Goal: Information Seeking & Learning: Learn about a topic

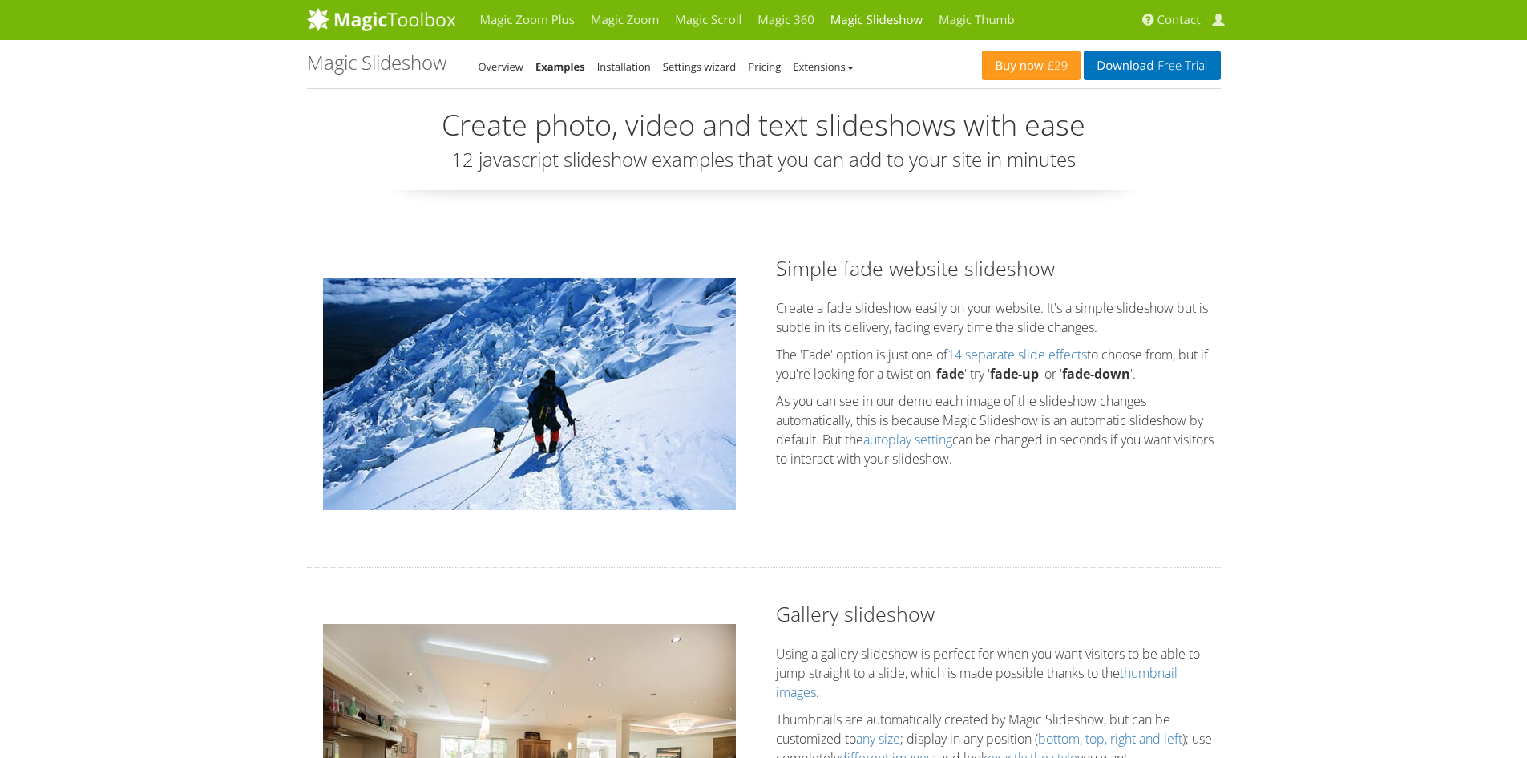
click at [529, 435] on img at bounding box center [529, 394] width 413 height 232
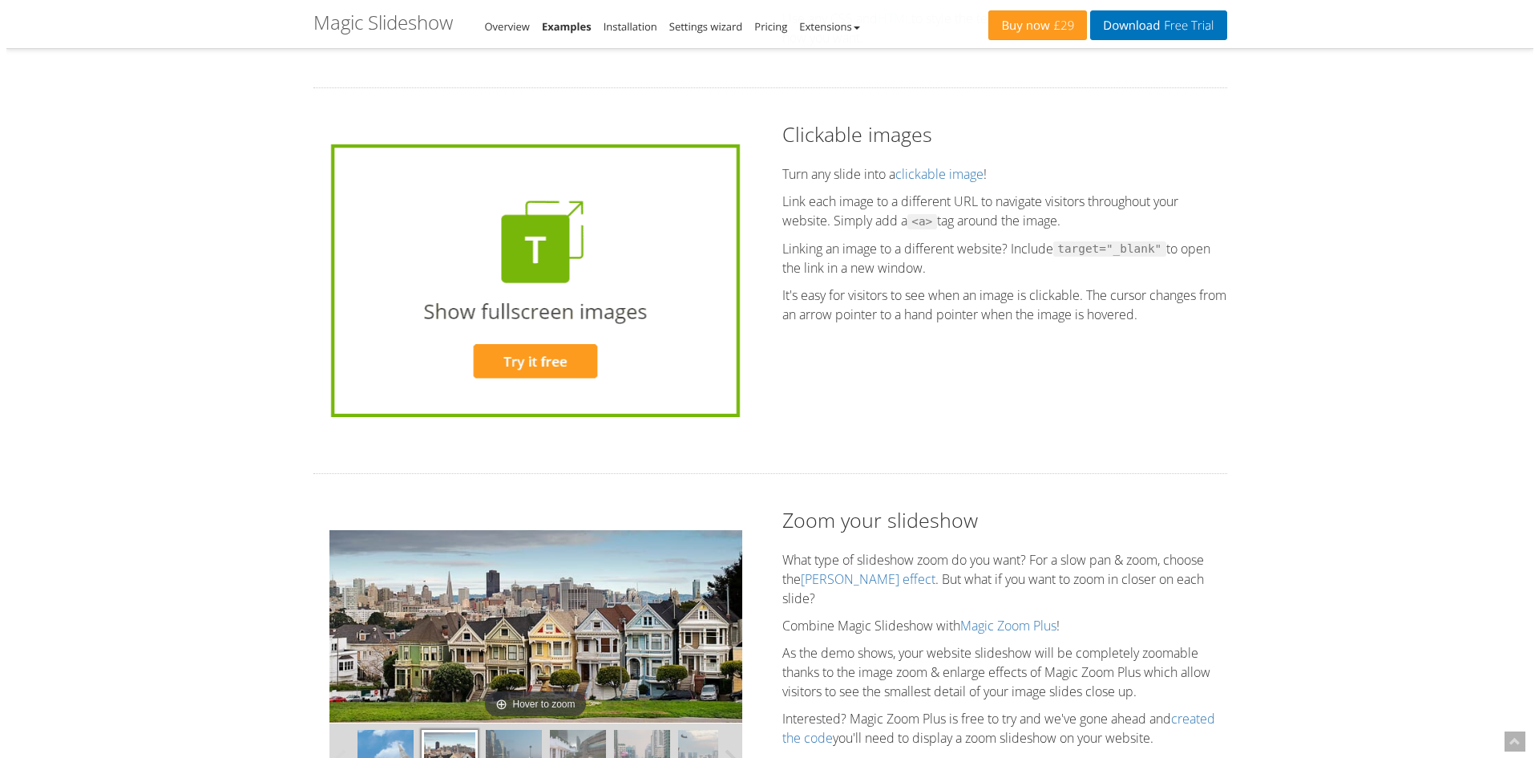
scroll to position [3849, 0]
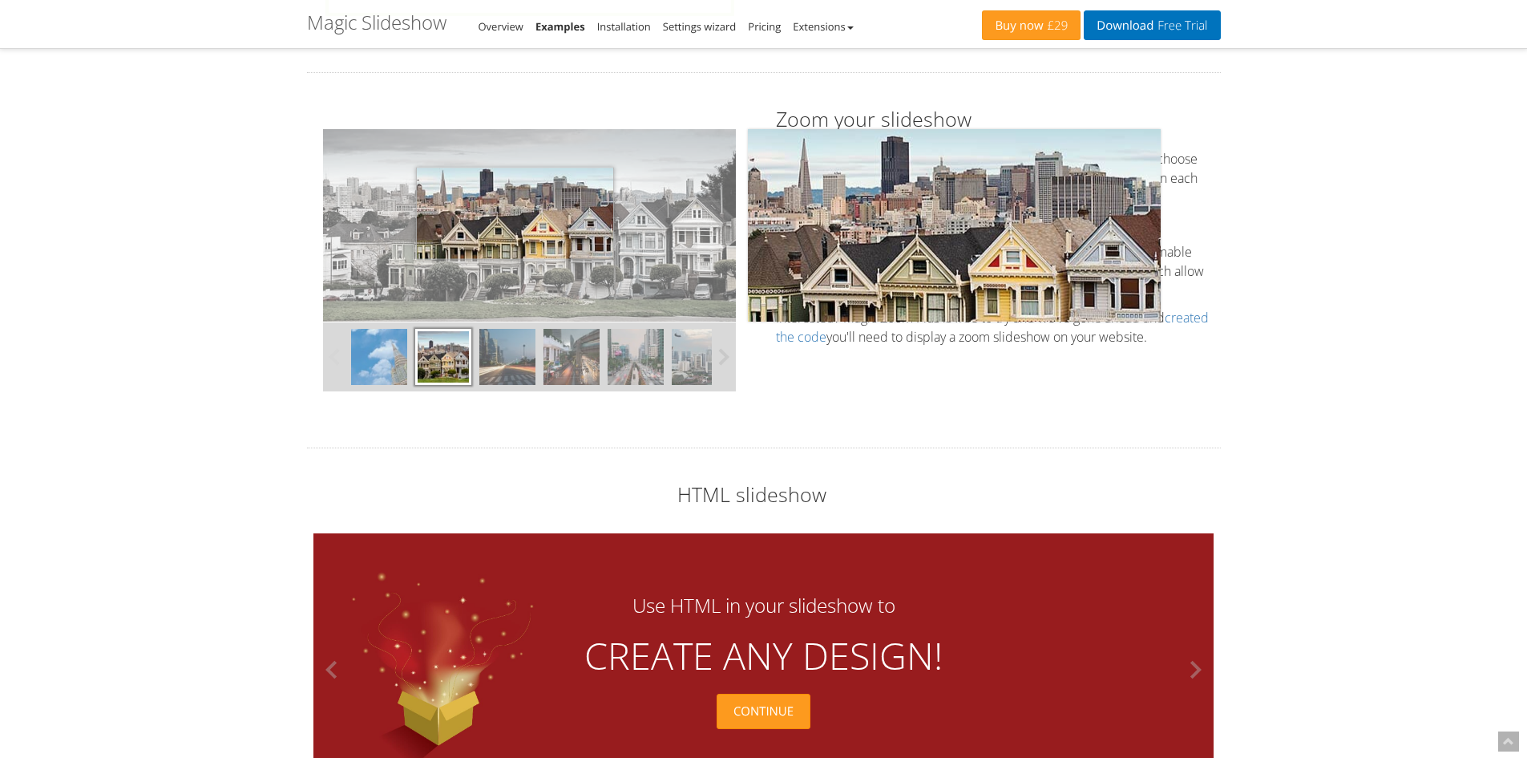
click at [515, 213] on img at bounding box center [529, 225] width 413 height 192
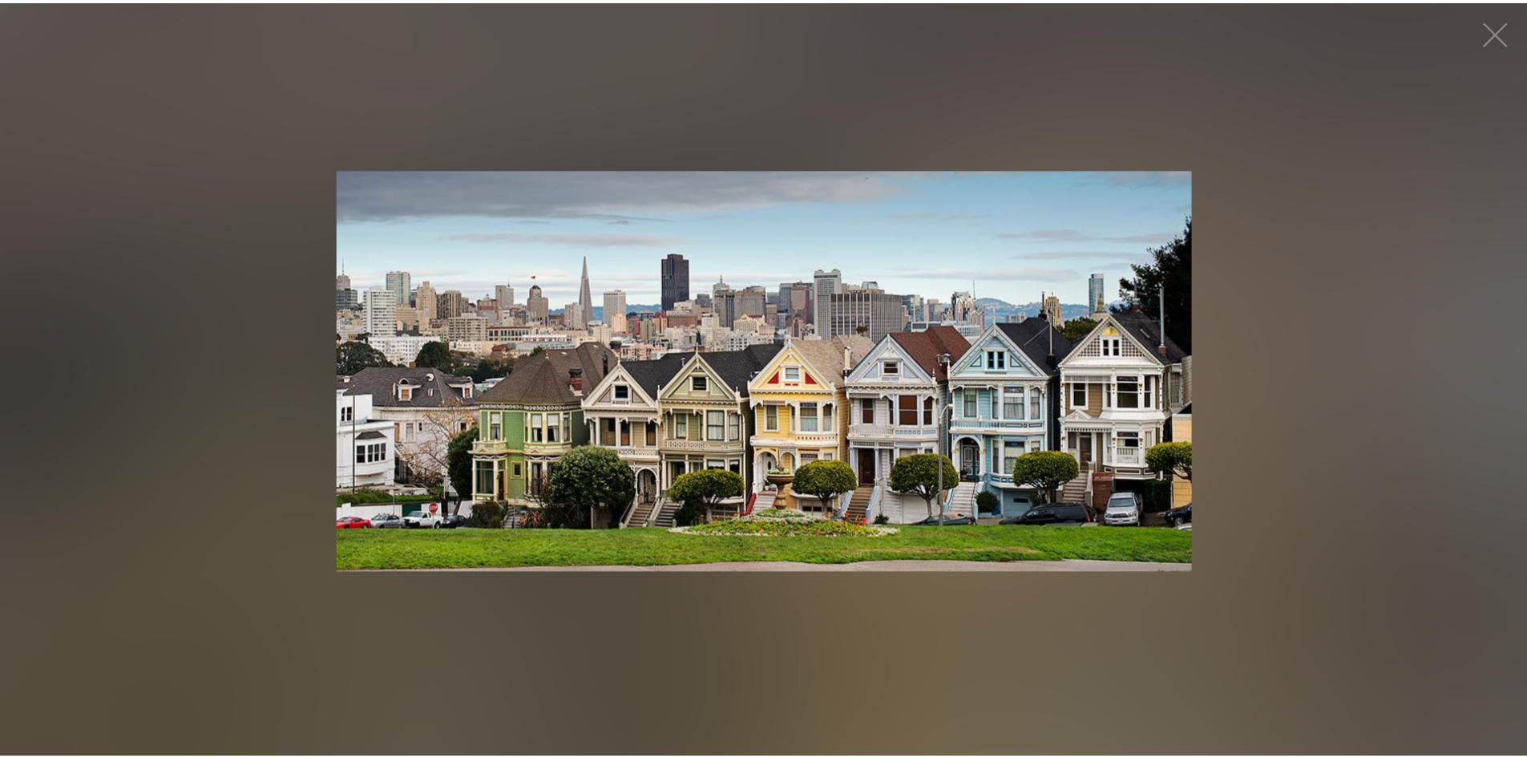
scroll to position [3849, 0]
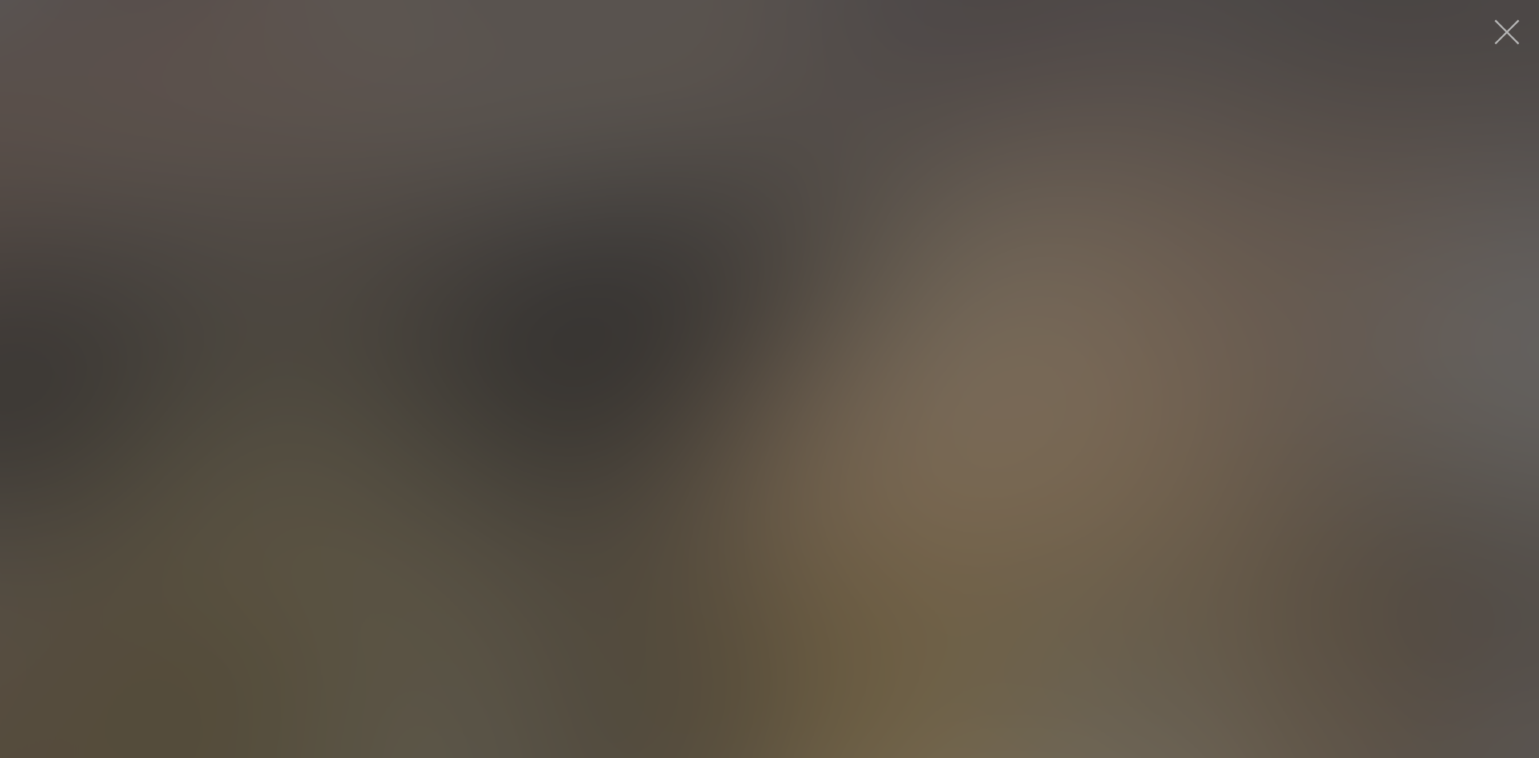
click at [1509, 30] on button "button" at bounding box center [1507, 32] width 48 height 48
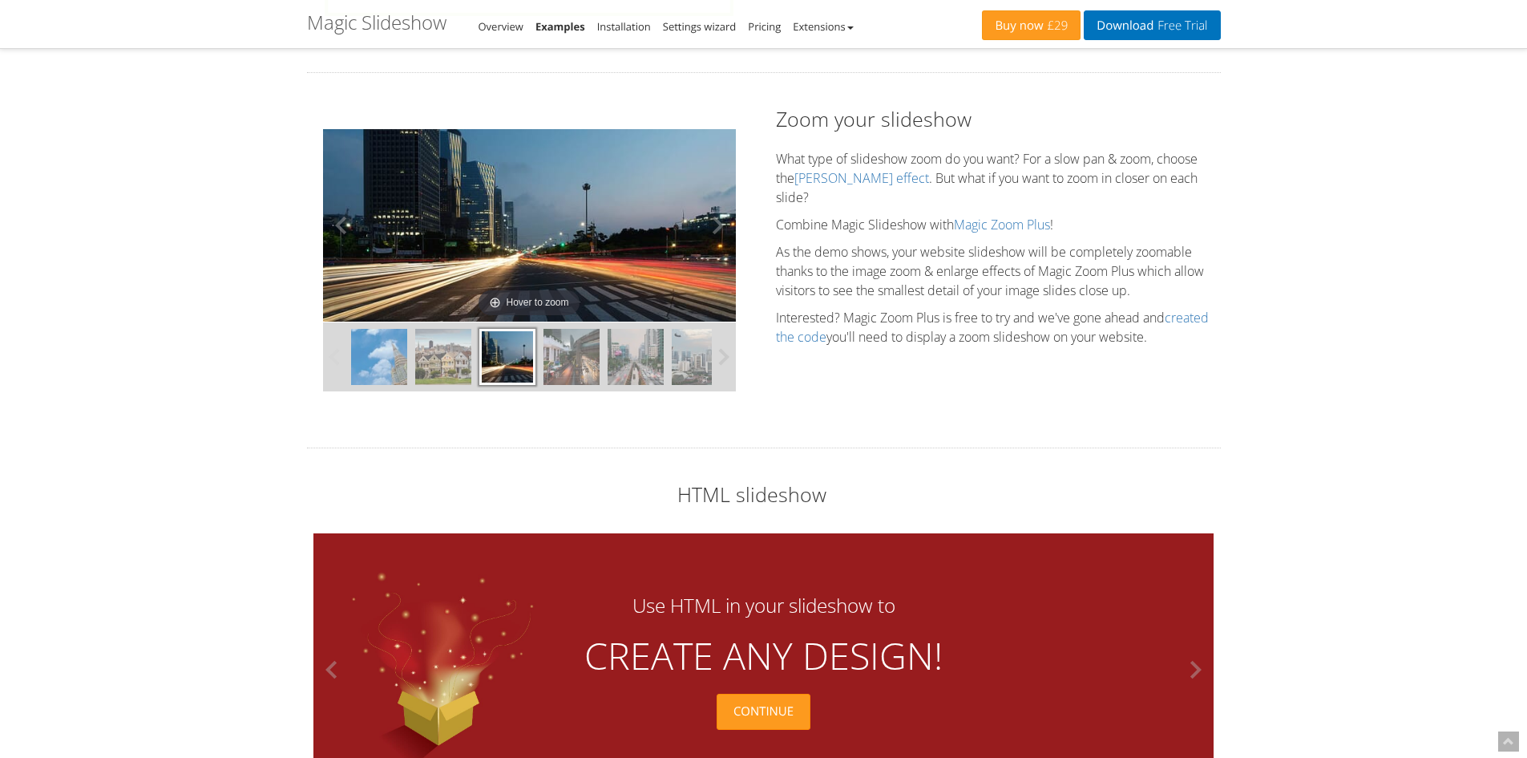
click at [448, 363] on img at bounding box center [443, 357] width 56 height 56
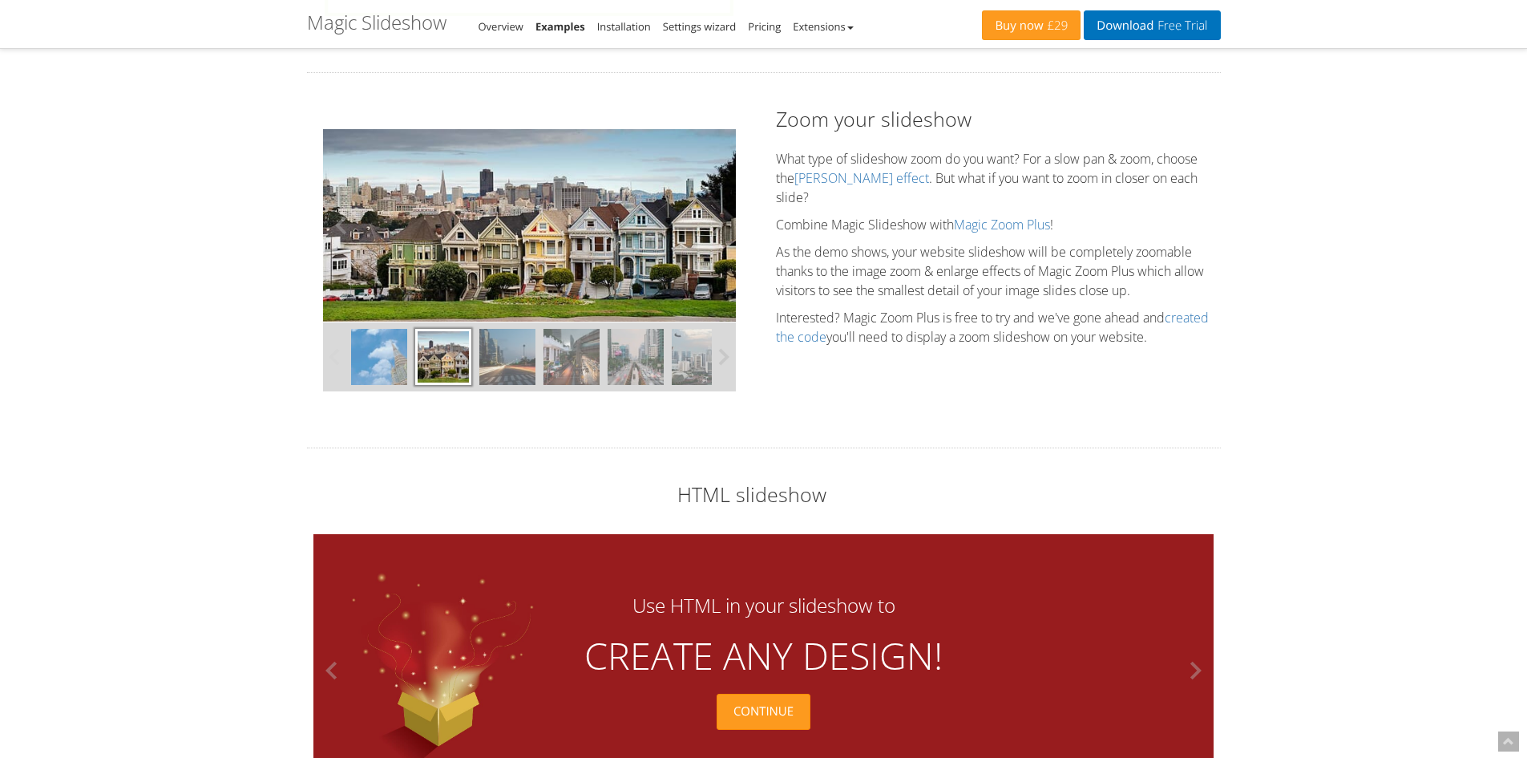
click at [479, 225] on img at bounding box center [529, 225] width 413 height 192
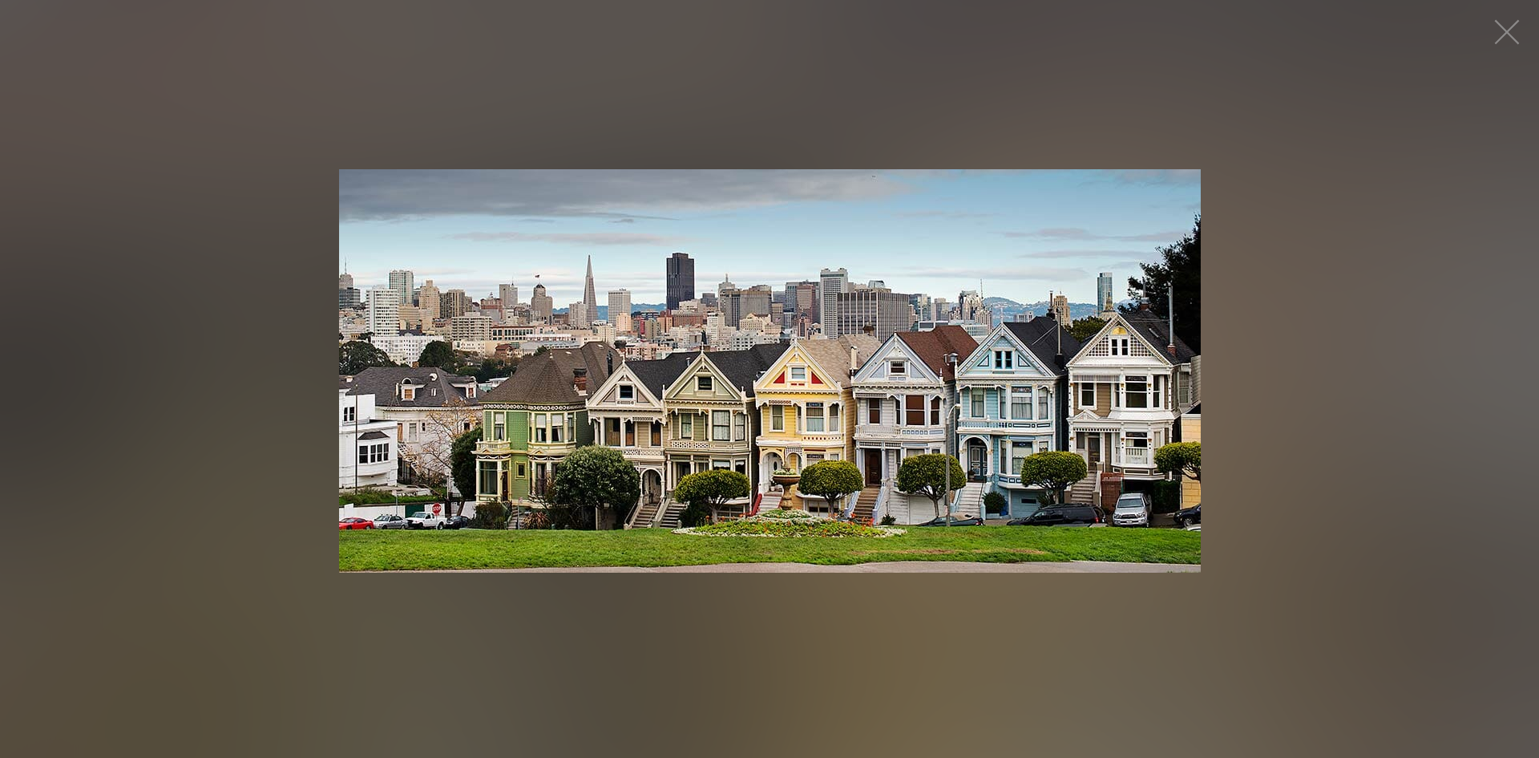
click at [297, 433] on figure "Click to expand" at bounding box center [769, 371] width 1539 height 710
